Goal: Find contact information: Find contact information

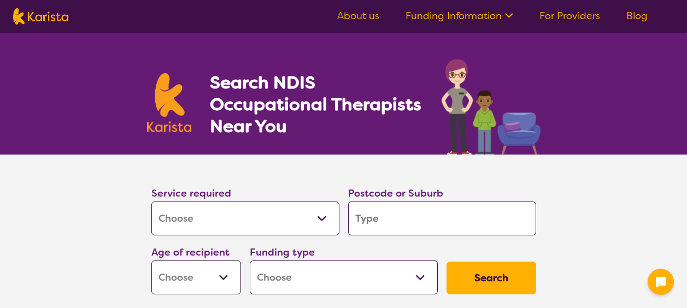
select select "[MEDICAL_DATA]"
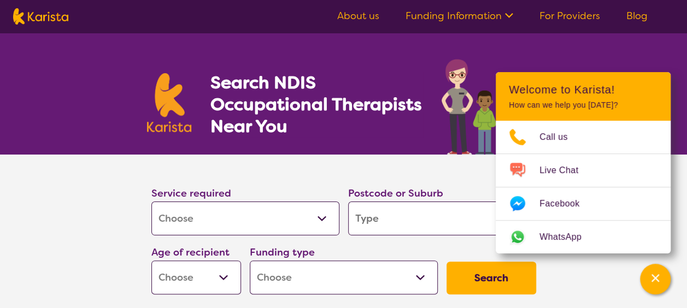
click at [290, 219] on select "Allied Health Assistant Assessment ([MEDICAL_DATA] or [MEDICAL_DATA]) Behaviour…" at bounding box center [245, 219] width 188 height 34
click at [414, 220] on input "search" at bounding box center [442, 219] width 188 height 34
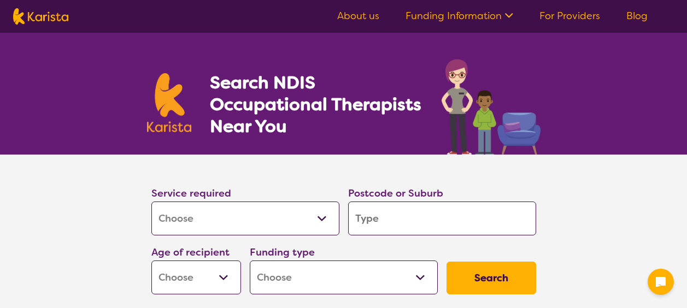
select select "[MEDICAL_DATA]"
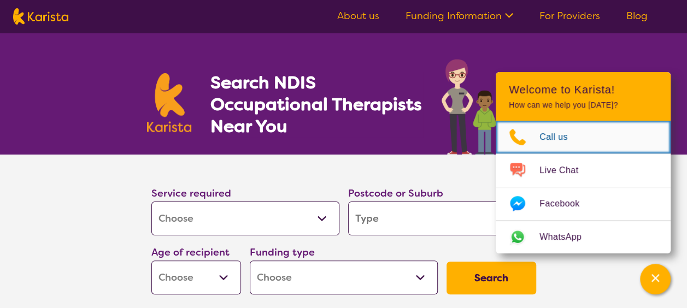
click at [568, 139] on span "Call us" at bounding box center [560, 137] width 42 height 16
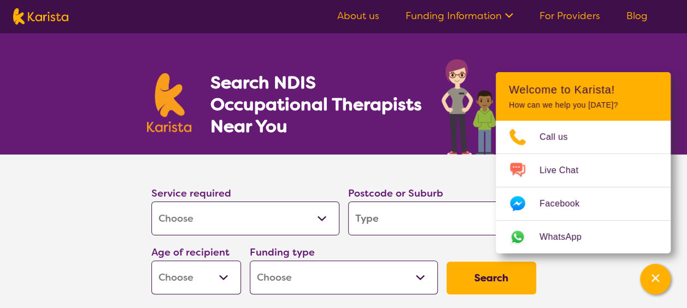
click at [525, 51] on section "Search NDIS Occupational Therapists Near You" at bounding box center [344, 94] width 420 height 122
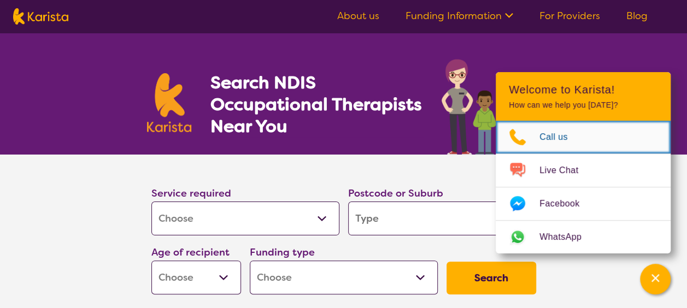
click at [546, 141] on span "Call us" at bounding box center [560, 137] width 42 height 16
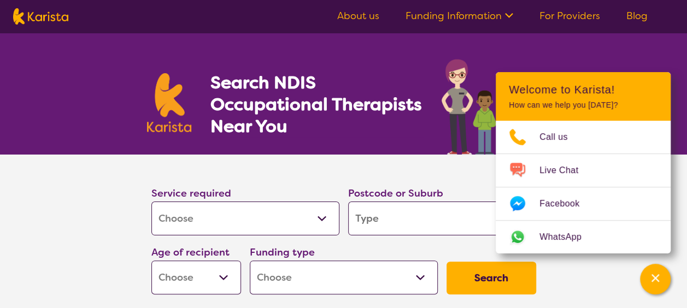
click at [496, 57] on section "Search NDIS Occupational Therapists Near You" at bounding box center [344, 94] width 420 height 122
click at [678, 177] on section "Service required Allied Health Assistant Assessment ([MEDICAL_DATA] or [MEDICAL…" at bounding box center [343, 242] width 687 height 175
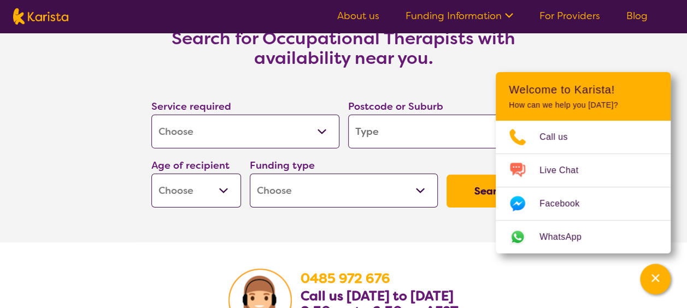
scroll to position [1611, 0]
